Goal: Task Accomplishment & Management: Complete application form

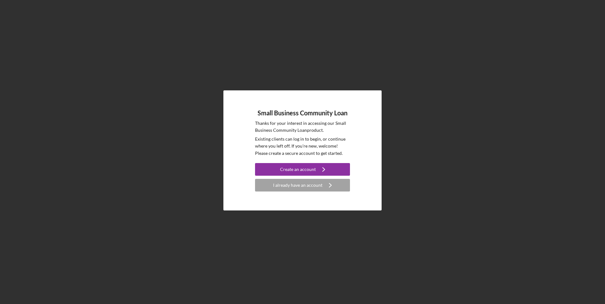
click at [323, 187] on icon "Icon/Navigate" at bounding box center [330, 186] width 16 height 16
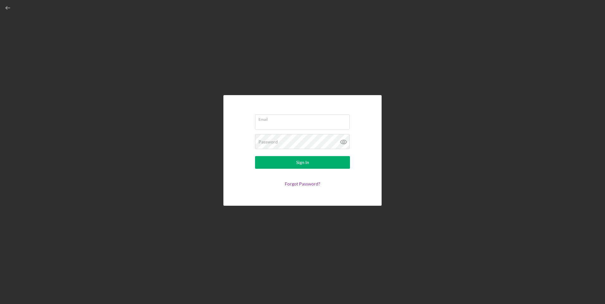
type input "[EMAIL_ADDRESS][DOMAIN_NAME]"
click at [327, 161] on button "Sign In" at bounding box center [302, 162] width 95 height 13
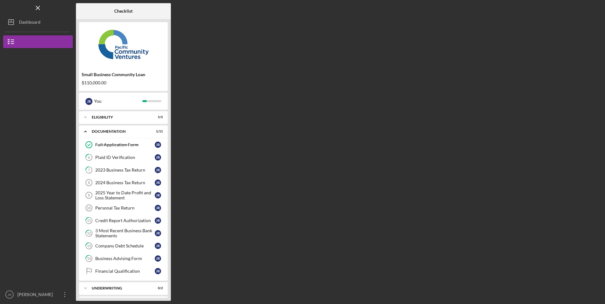
scroll to position [15, 0]
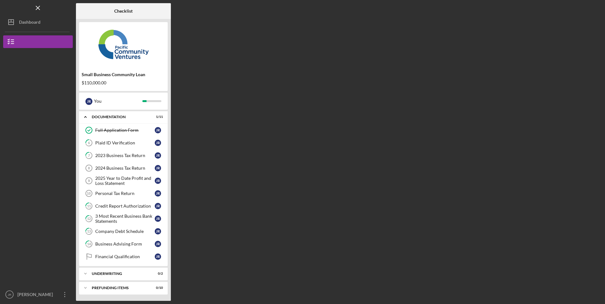
click at [34, 291] on div "[PERSON_NAME]" at bounding box center [36, 296] width 41 height 14
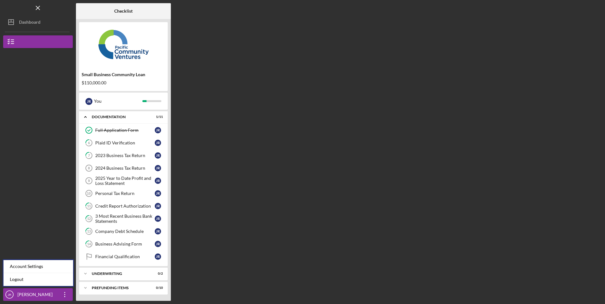
click at [24, 278] on link "Logout" at bounding box center [38, 279] width 70 height 13
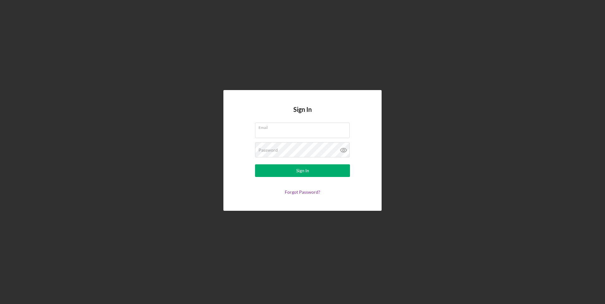
type input "[EMAIL_ADDRESS][DOMAIN_NAME]"
click at [300, 135] on input "[EMAIL_ADDRESS][DOMAIN_NAME]" at bounding box center [302, 130] width 95 height 15
